Goal: Check status: Check status

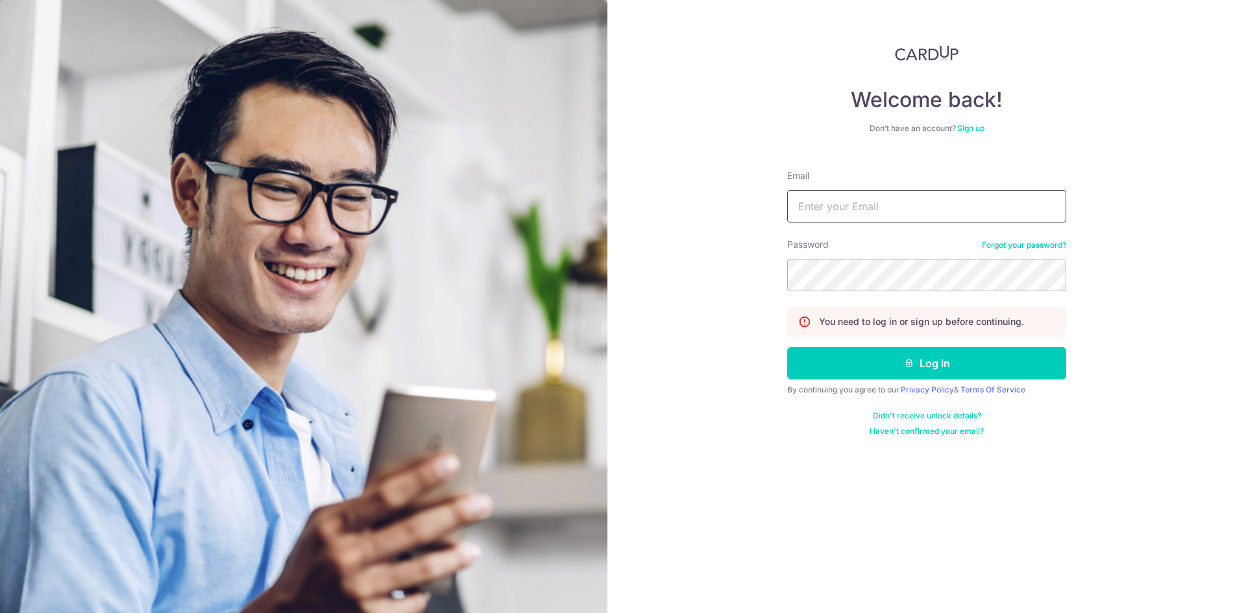
click at [833, 210] on input "Email" at bounding box center [926, 206] width 279 height 32
type input "[EMAIL_ADDRESS][DOMAIN_NAME]"
click at [884, 367] on button "Log in" at bounding box center [926, 363] width 279 height 32
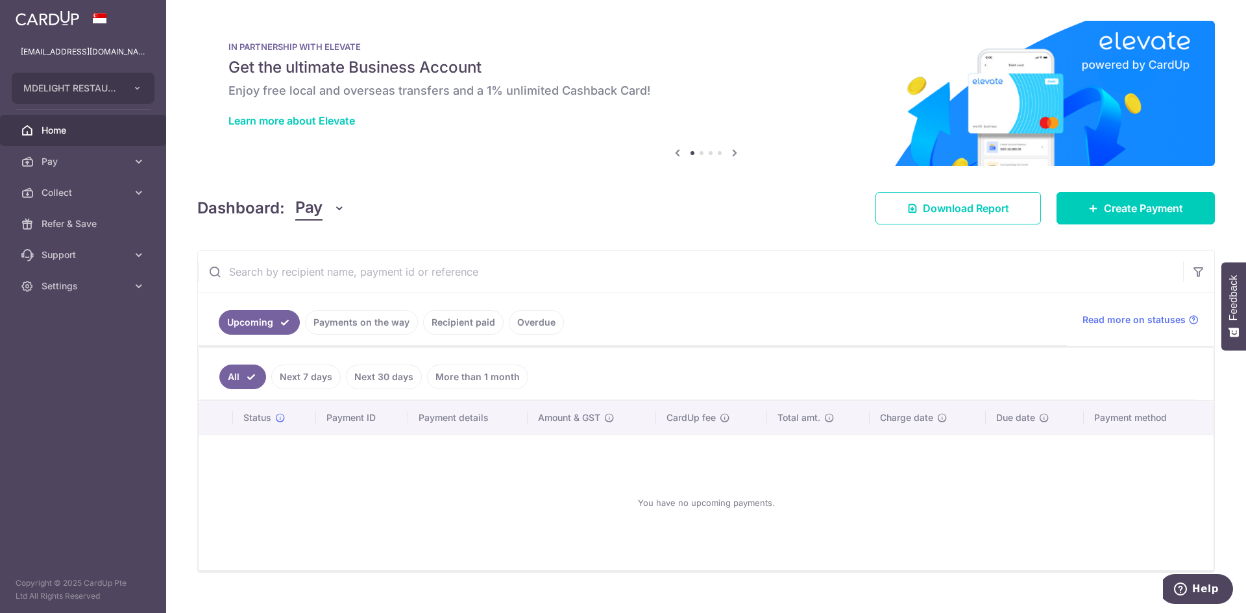
click at [337, 207] on icon "button" at bounding box center [339, 208] width 13 height 13
click at [319, 273] on link "Collect" at bounding box center [363, 275] width 135 height 31
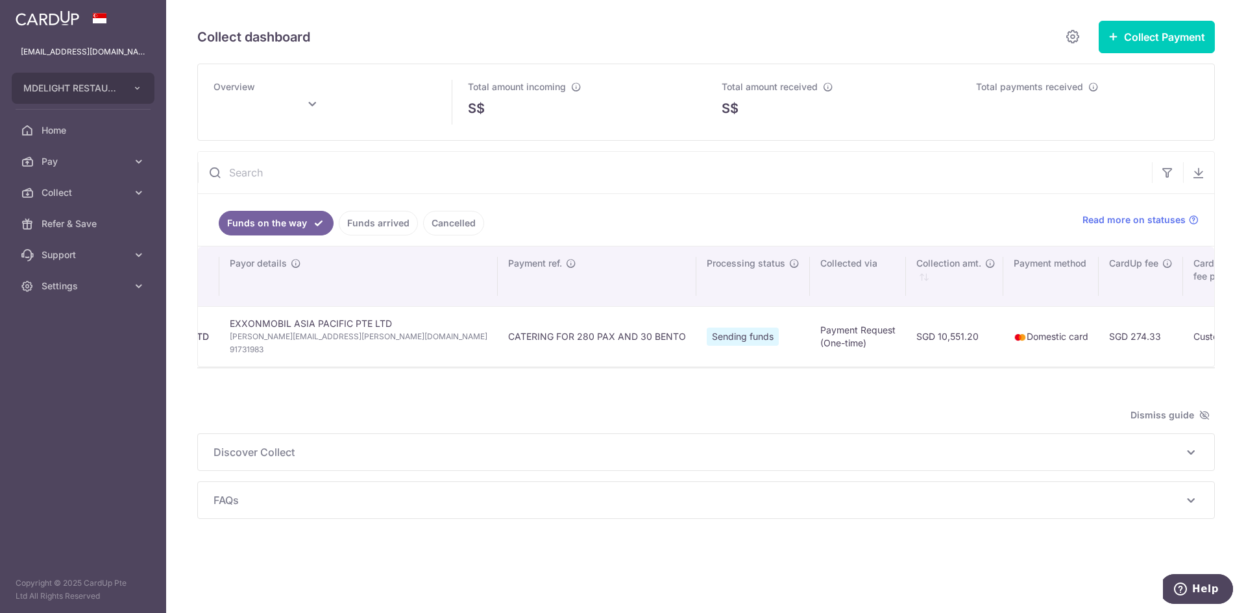
type input "[DATE]"
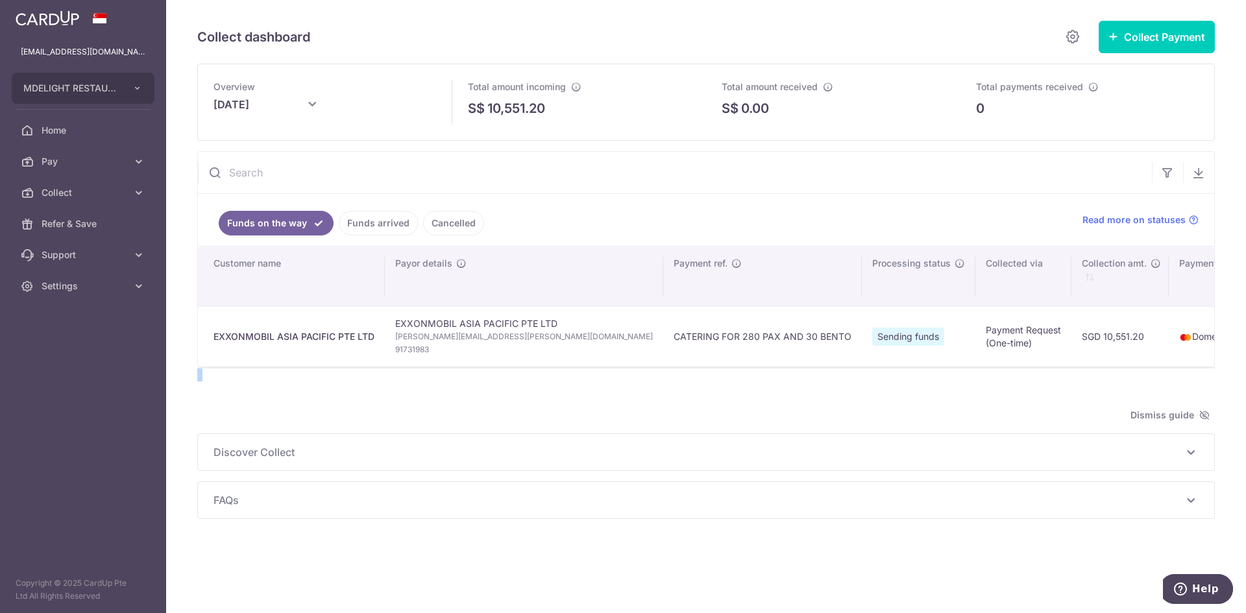
drag, startPoint x: 729, startPoint y: 367, endPoint x: 376, endPoint y: 392, distance: 353.9
click at [280, 390] on div "Overview [DATE] Total amount incoming S$ 10,551.20 Total amount received S$ 0.00" at bounding box center [705, 292] width 1017 height 456
click at [1071, 337] on td "SGD 10,551.20" at bounding box center [1119, 336] width 97 height 60
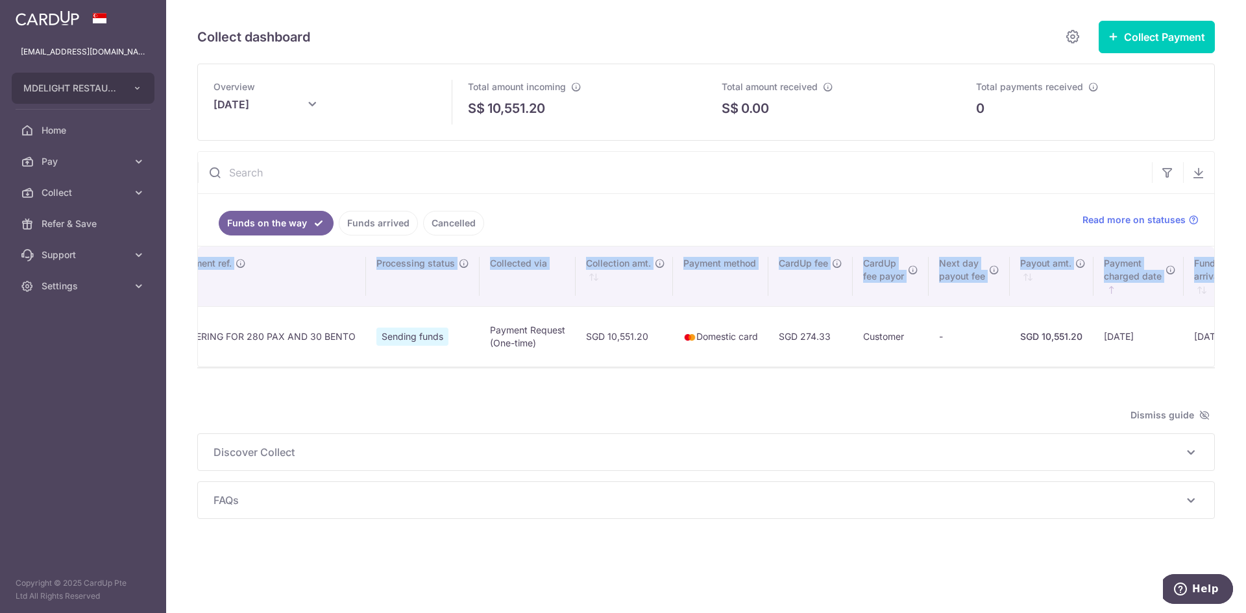
scroll to position [0, 631]
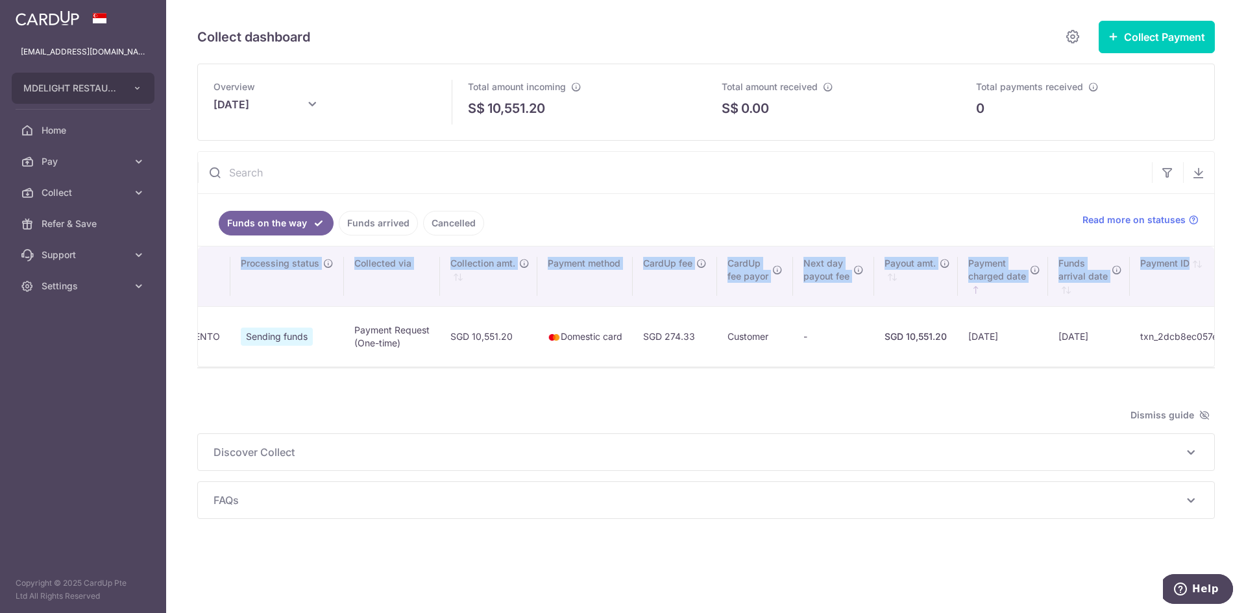
drag, startPoint x: 212, startPoint y: 332, endPoint x: 1019, endPoint y: 352, distance: 807.4
click at [1019, 352] on tr "EXXONMOBIL ASIA PACIFIC PTE LTD EXXONMOBIL ASIA PACIFIC PTE LTD [PERSON_NAME][E…" at bounding box center [442, 336] width 1750 height 60
copy tr "EXXONMOBIL ASIA PACIFIC PTE LTD EXXONMOBIL ASIA PACIFIC PTE LTD [PERSON_NAME][E…"
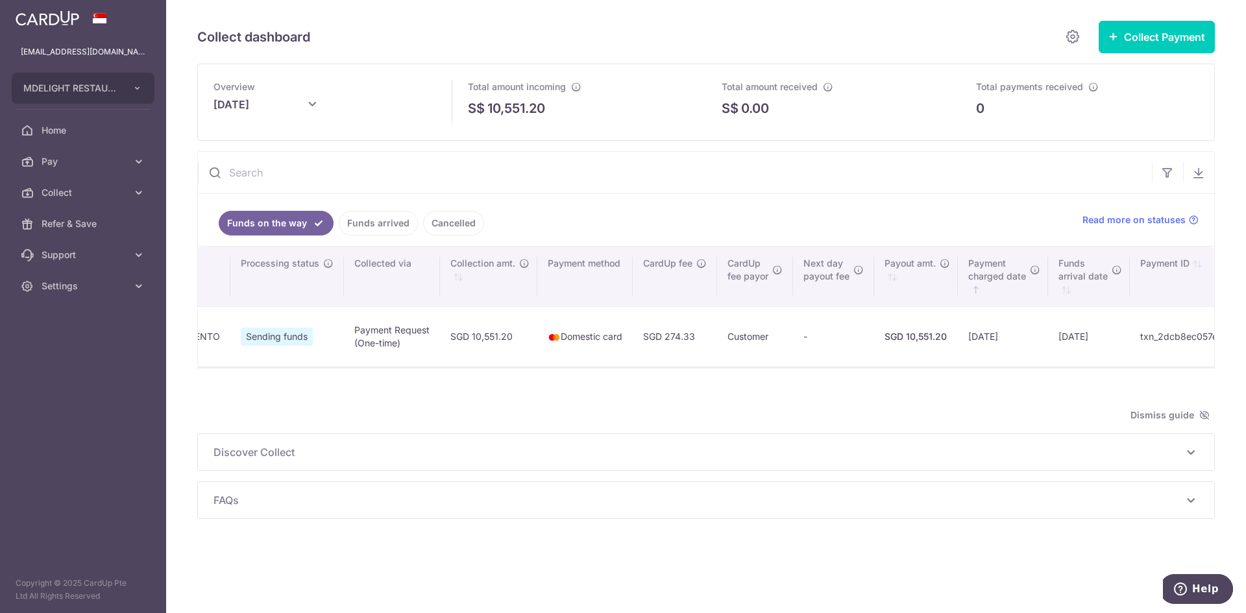
click at [805, 417] on div "Dismiss guide" at bounding box center [705, 415] width 1017 height 16
